Goal: Obtain resource: Download file/media

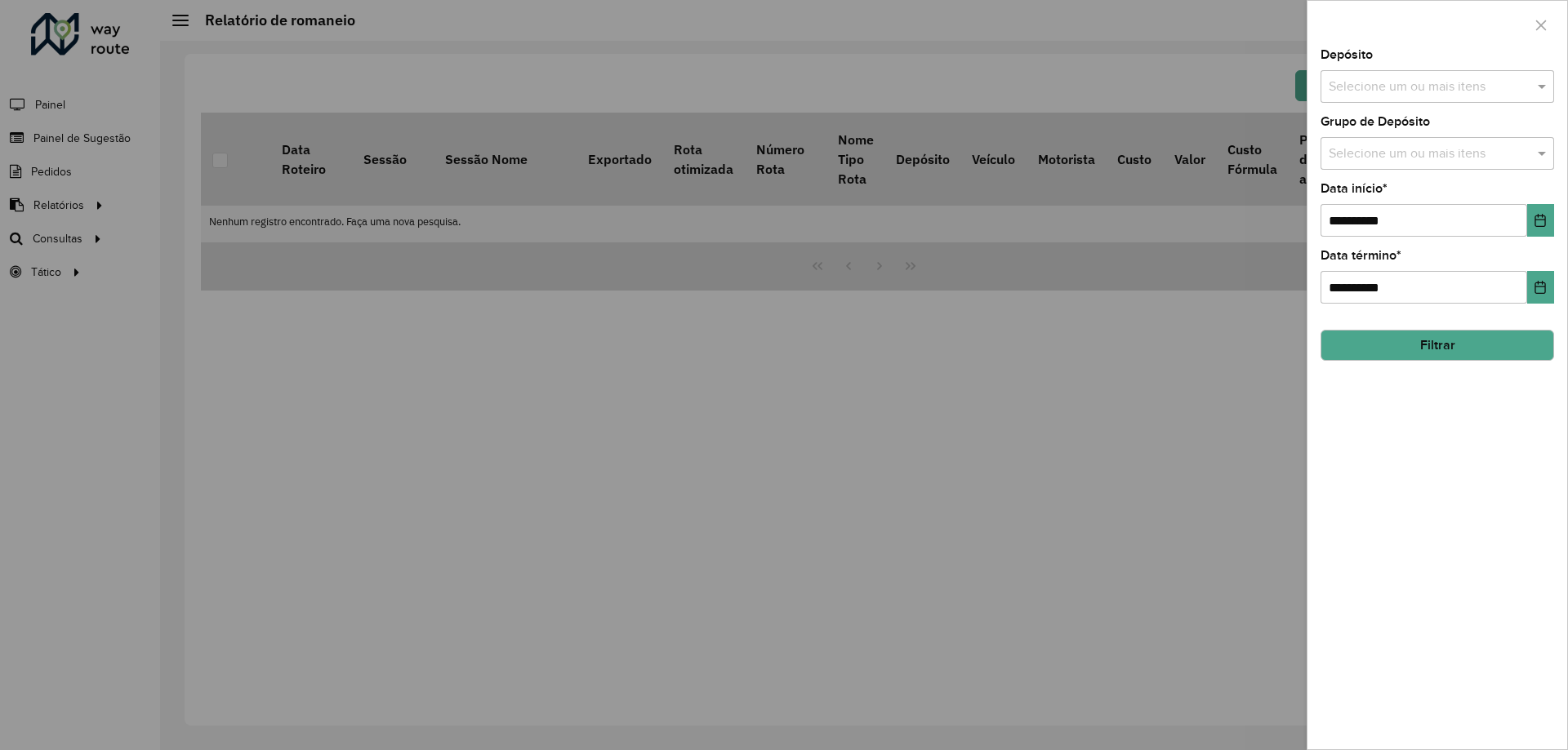
click at [1396, 98] on div "Selecione um ou mais itens" at bounding box center [1437, 87] width 234 height 33
click at [1385, 192] on div "CDD [GEOGRAPHIC_DATA]" at bounding box center [1437, 196] width 232 height 28
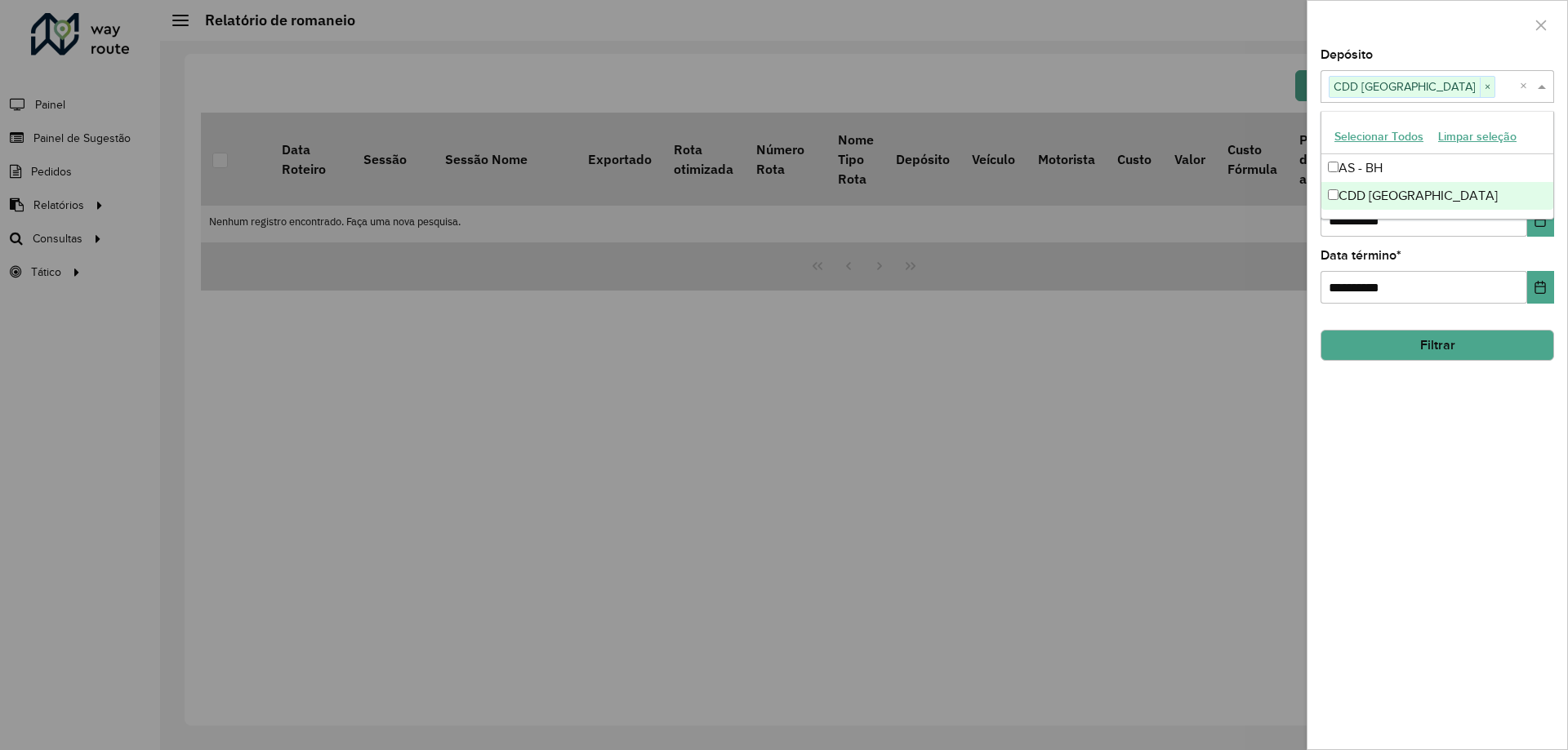
click at [1428, 346] on button "Filtrar" at bounding box center [1437, 345] width 234 height 31
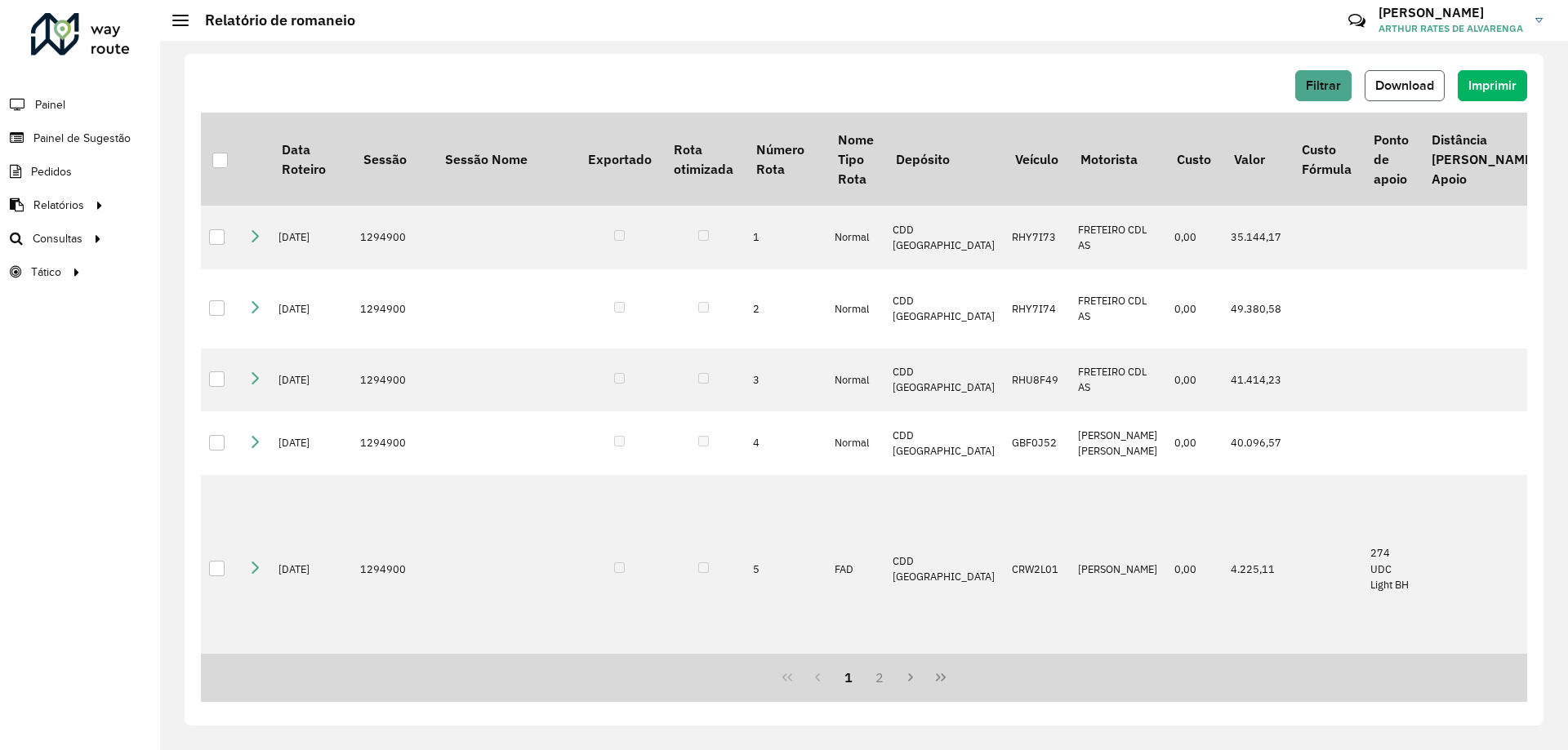
click at [1396, 98] on button "Download" at bounding box center [1404, 86] width 80 height 31
click at [1319, 93] on button "Filtrar" at bounding box center [1323, 86] width 56 height 31
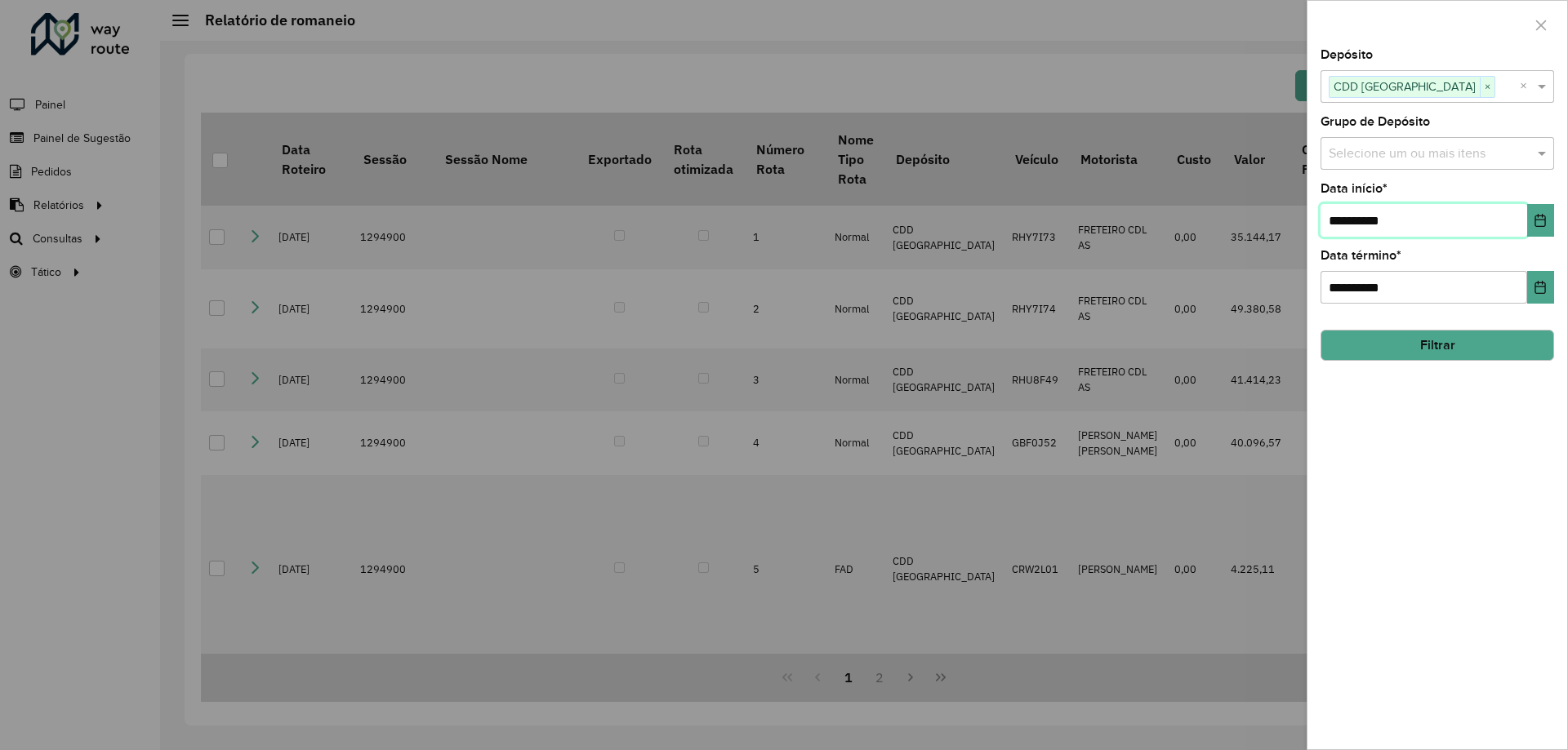
click at [1523, 225] on input "**********" at bounding box center [1423, 221] width 207 height 33
click at [1530, 225] on button "Choose Date" at bounding box center [1540, 221] width 27 height 33
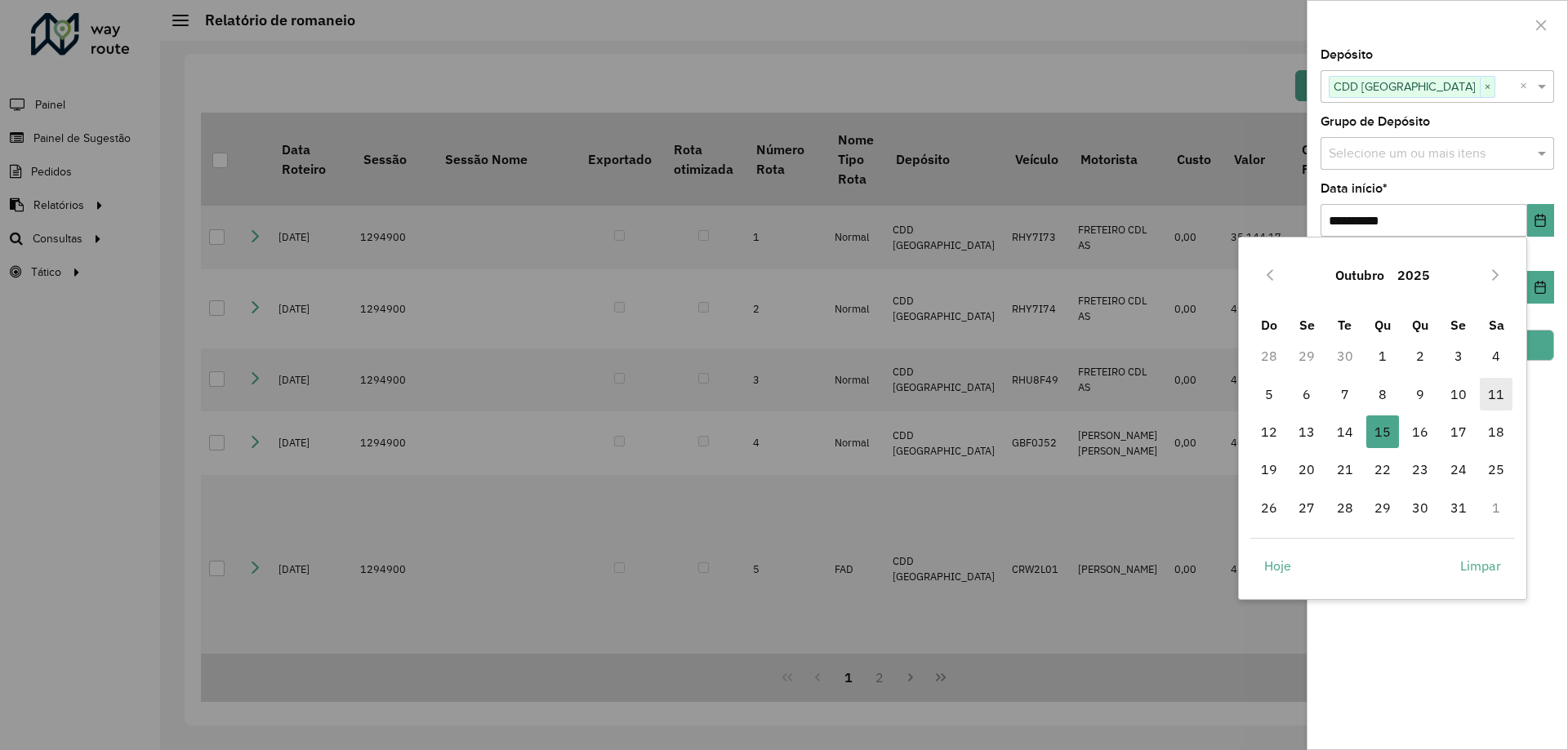
click at [1505, 388] on span "11" at bounding box center [1496, 395] width 33 height 33
type input "**********"
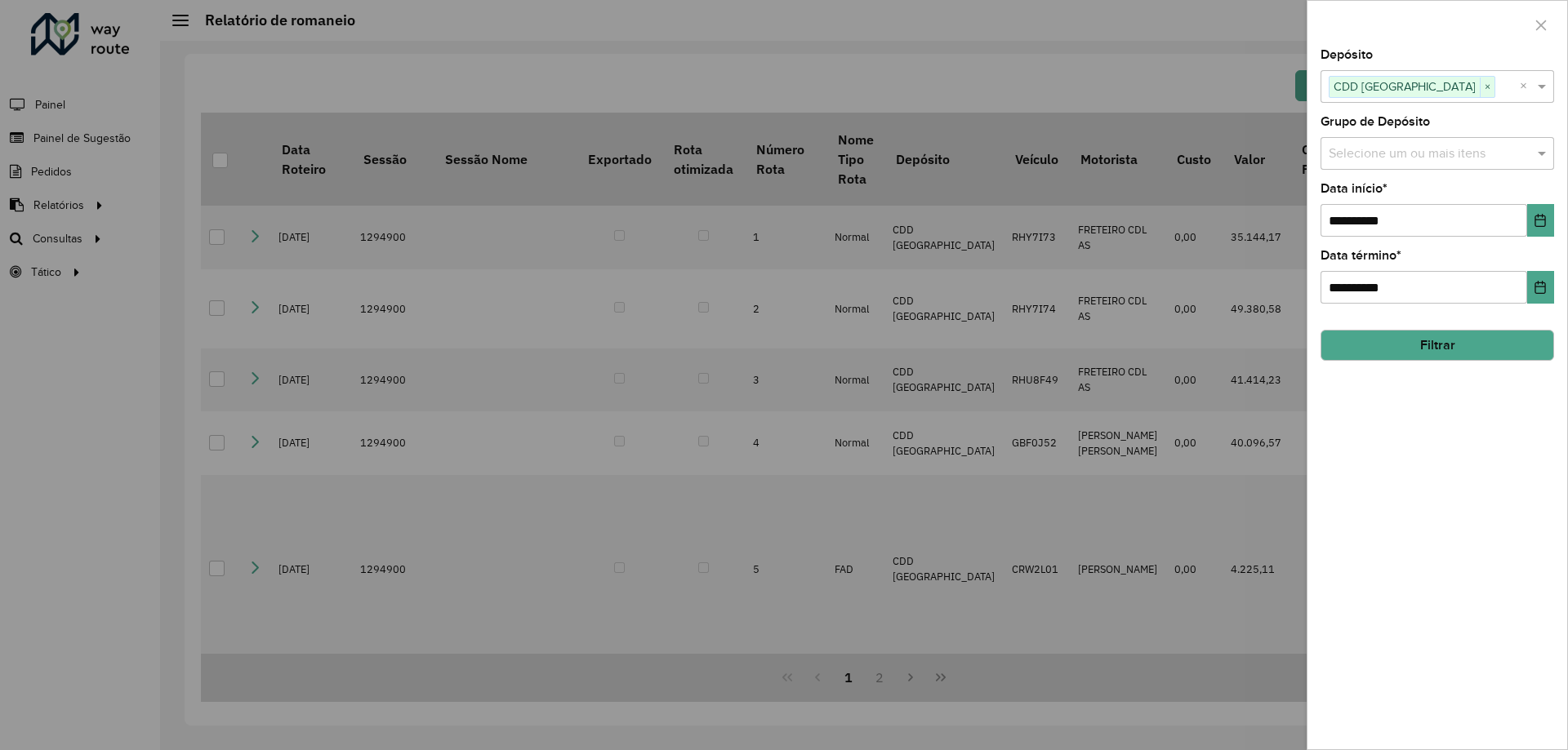
click at [1452, 341] on button "Filtrar" at bounding box center [1437, 345] width 234 height 31
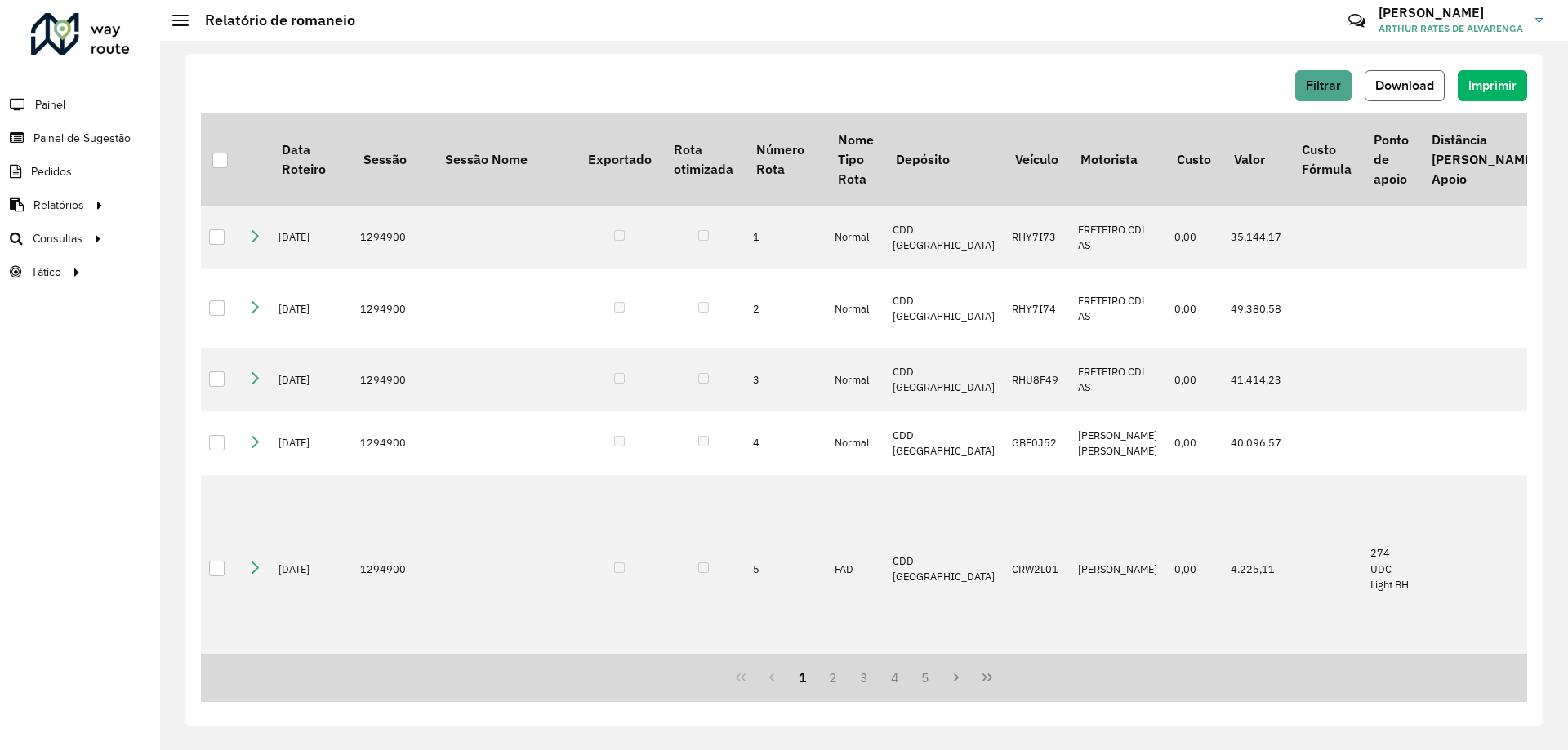
click at [1422, 77] on button "Download" at bounding box center [1404, 86] width 80 height 31
